Goal: Information Seeking & Learning: Learn about a topic

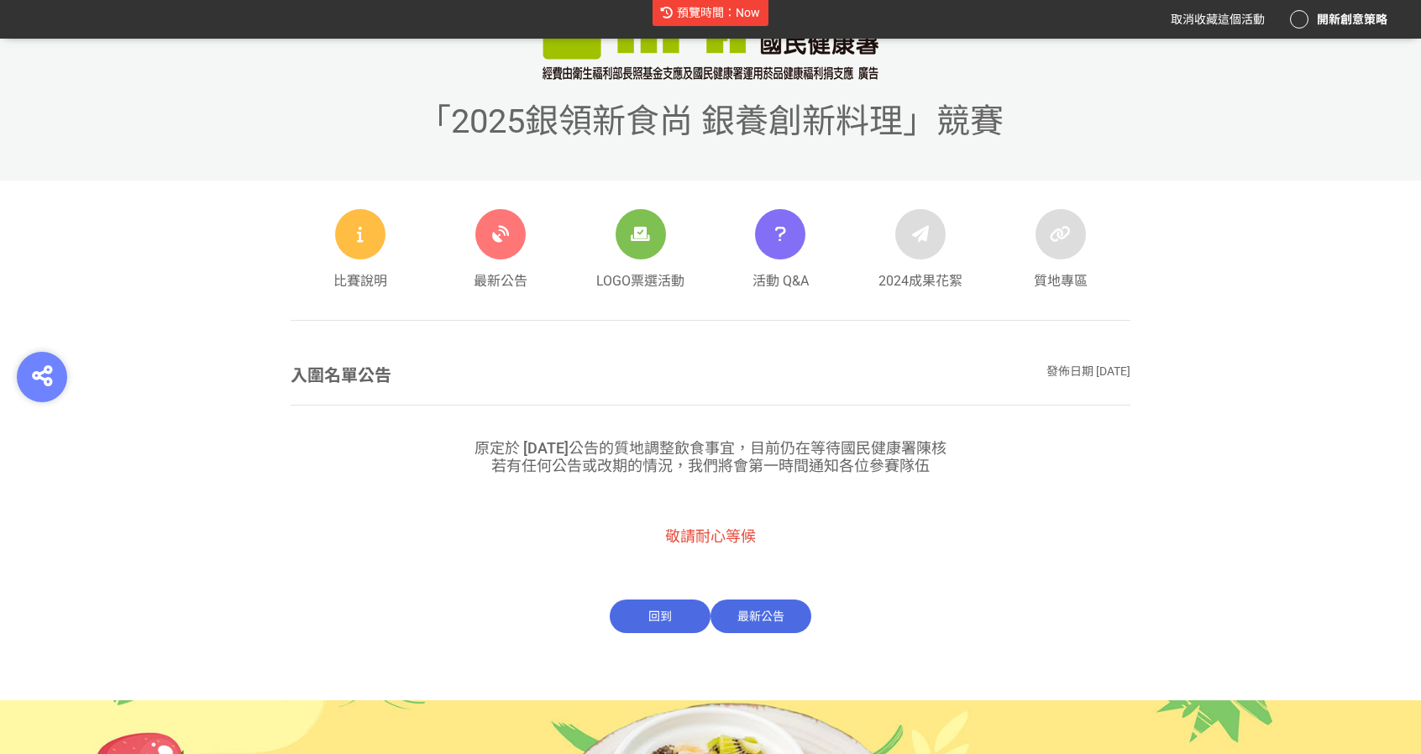
scroll to position [591, 0]
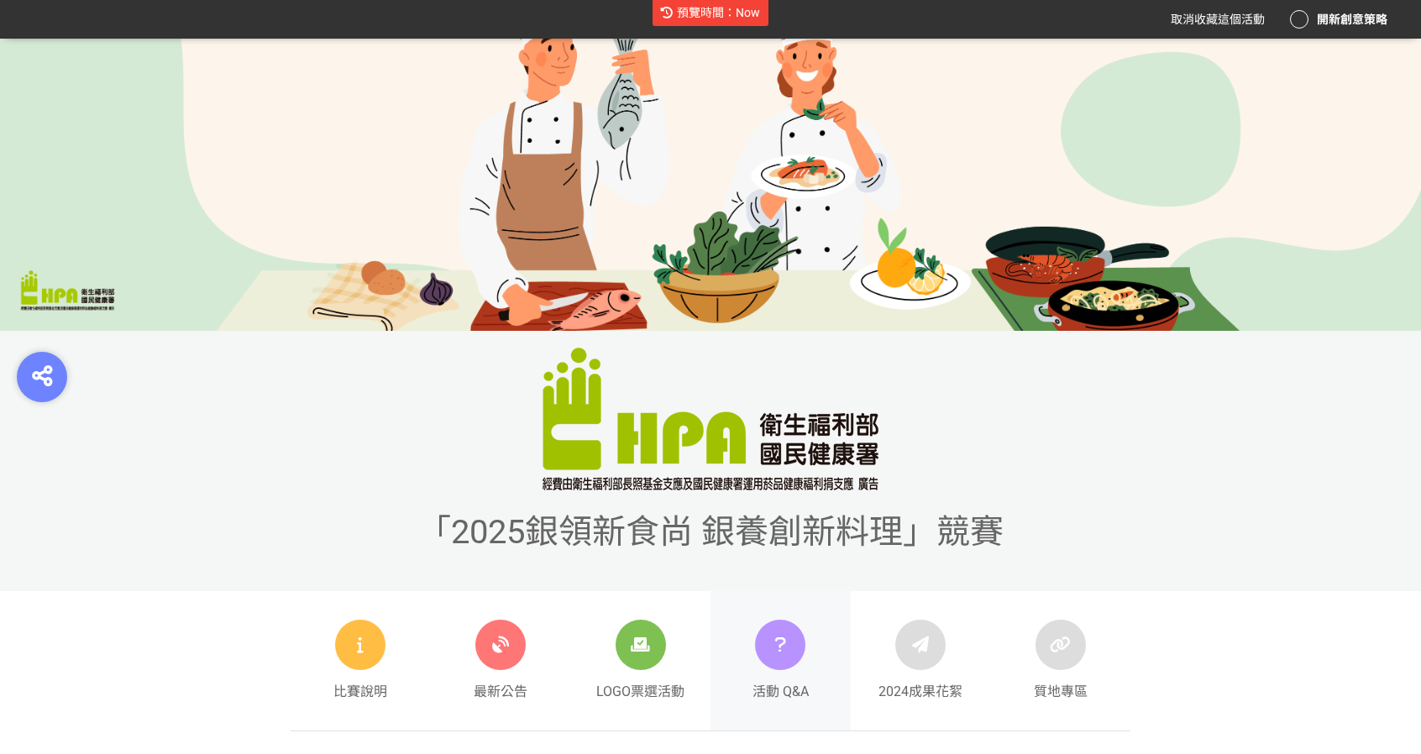
scroll to position [507, 0]
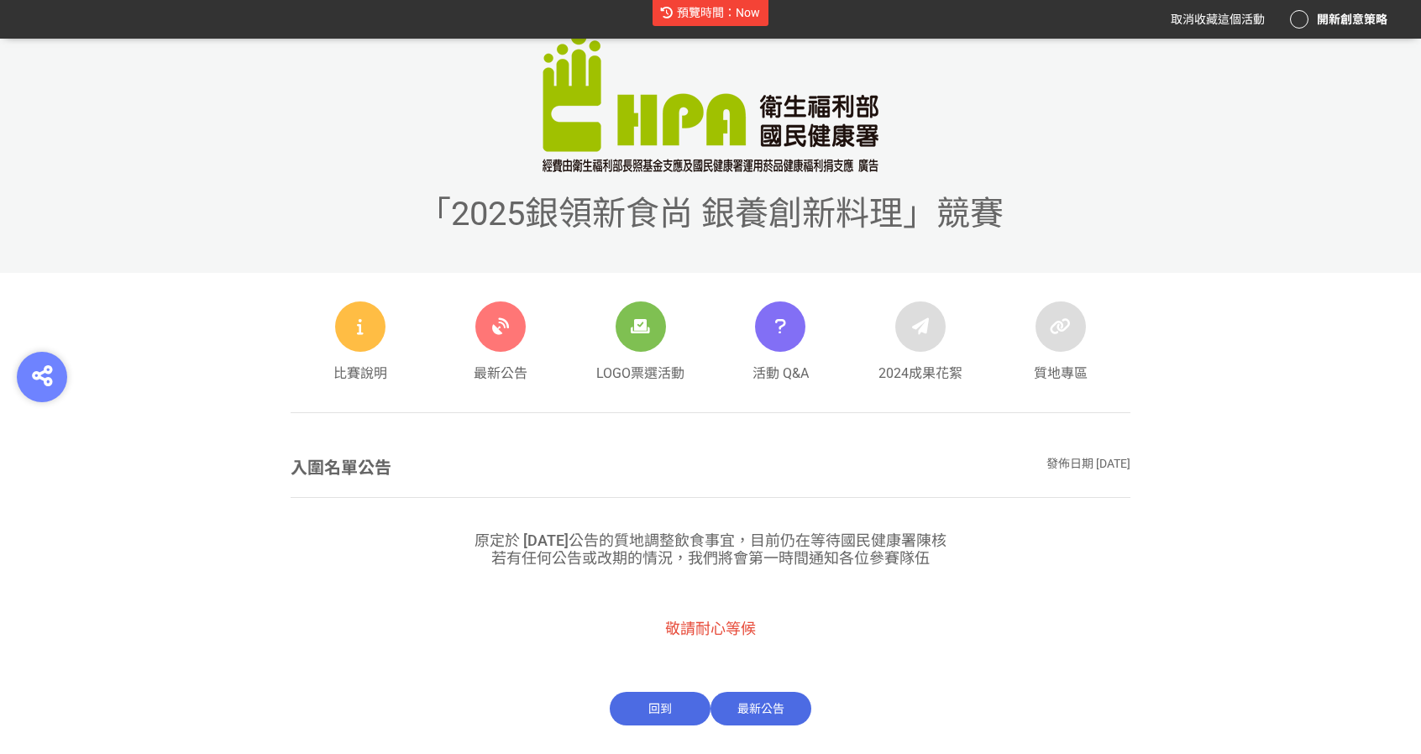
click at [1007, 468] on div "入圍名單公告 發佈日期 2025-08-11" at bounding box center [711, 467] width 840 height 25
click at [1059, 466] on div "發佈日期 2025-08-11" at bounding box center [1088, 467] width 84 height 25
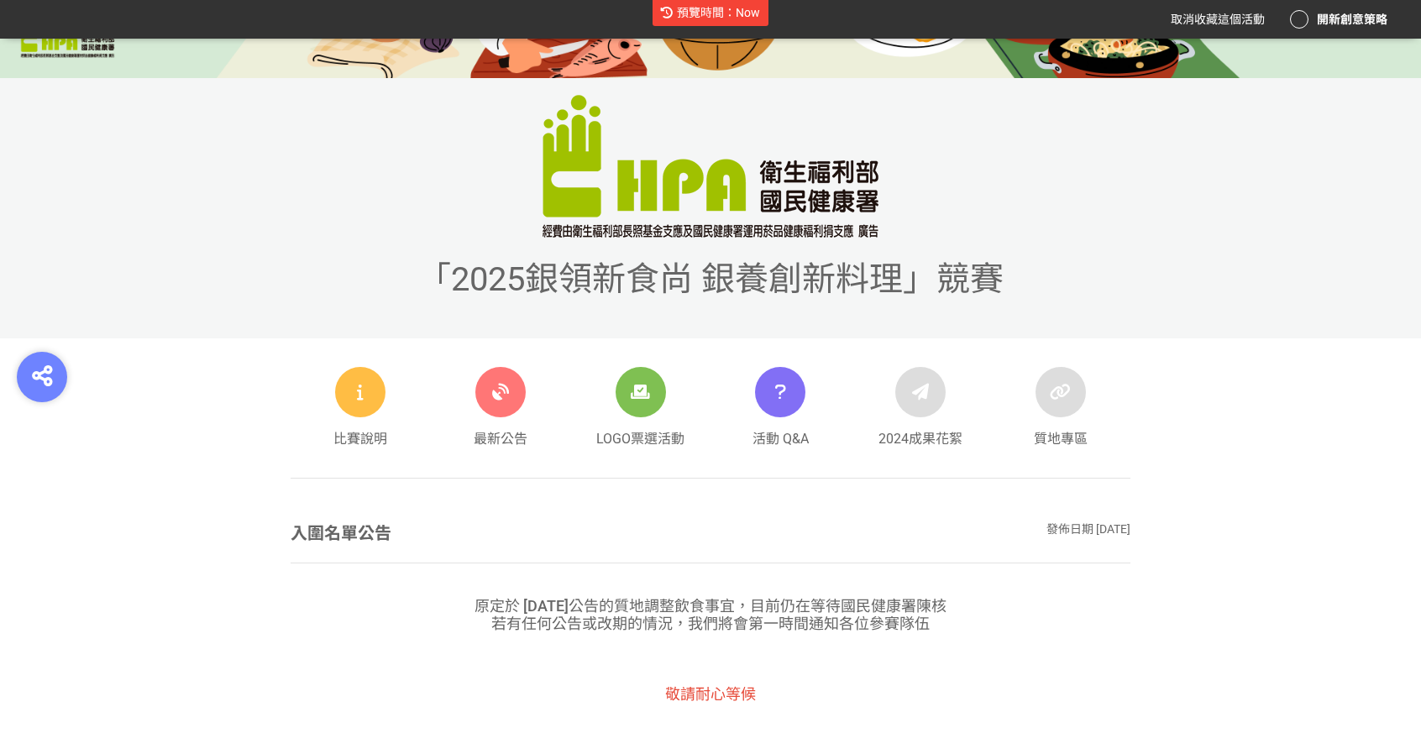
scroll to position [423, 0]
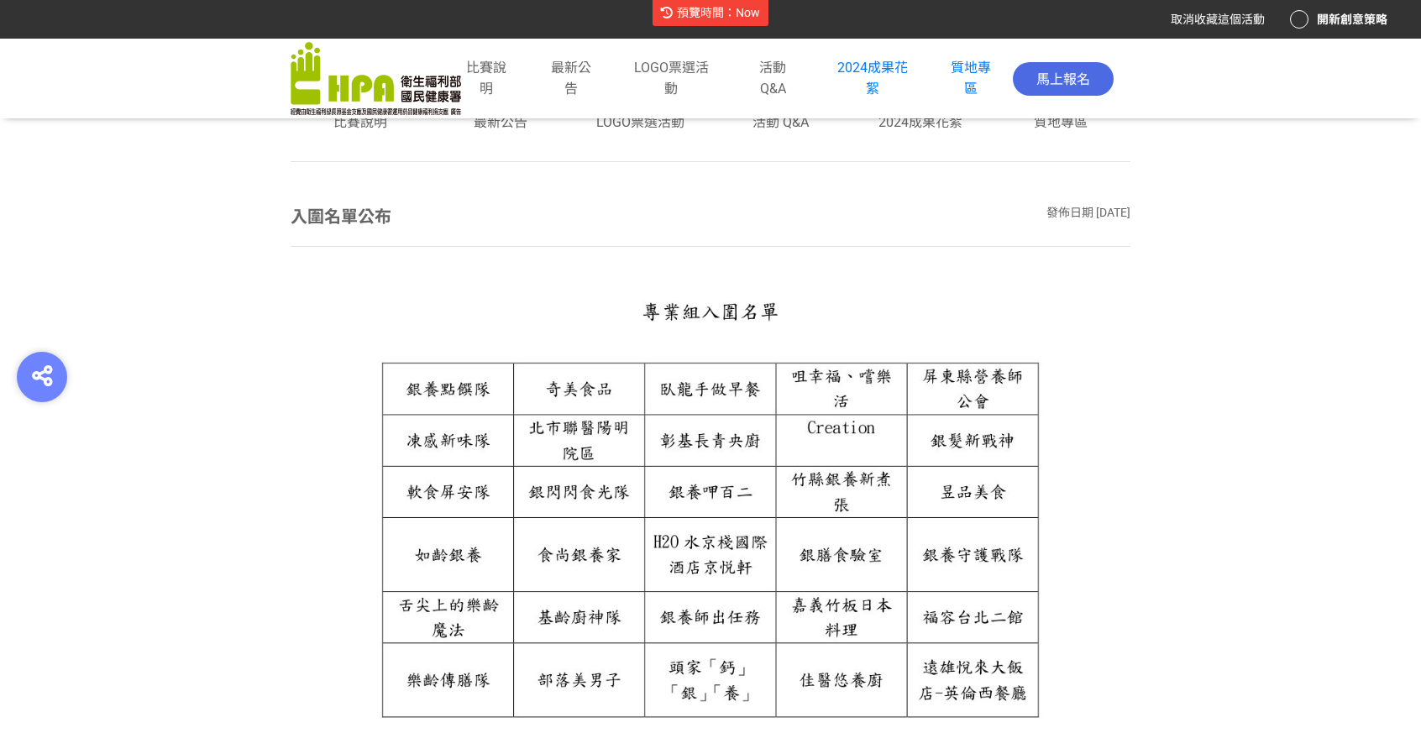
scroll to position [756, 0]
